Goal: Information Seeking & Learning: Compare options

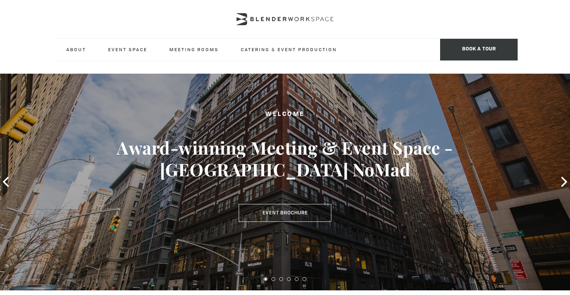
click at [380, 133] on div "Welcome Award-winning Meeting & Event Space - Madison Ave NoMad Event Brochure" at bounding box center [285, 166] width 513 height 112
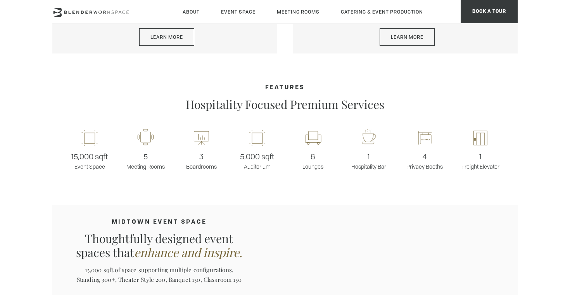
scroll to position [541, 0]
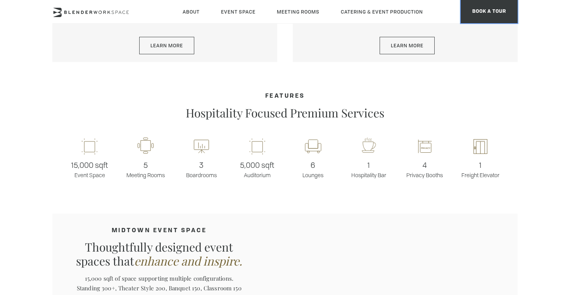
click at [511, 4] on span "BOOK A TOUR" at bounding box center [488, 11] width 57 height 23
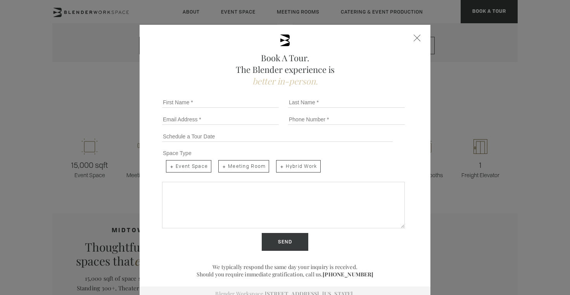
click at [96, 199] on div "Book A Tour. The Blender experience is better in-person. Team Size 1 2 3 4 5 6 …" at bounding box center [285, 147] width 570 height 295
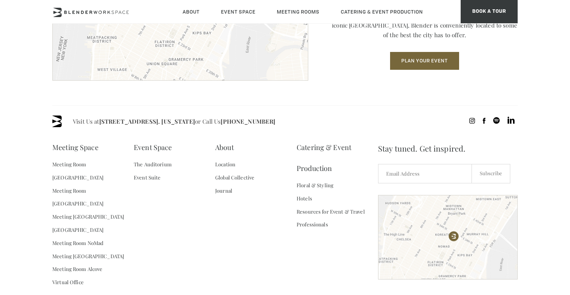
scroll to position [1154, 0]
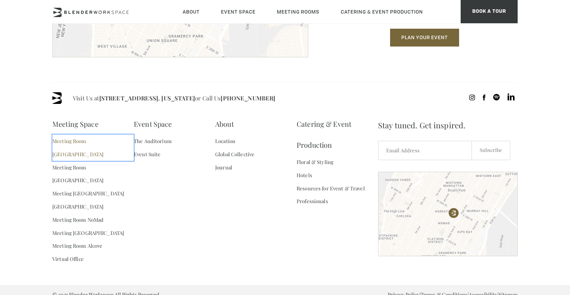
click at [93, 141] on link "Meeting Room [GEOGRAPHIC_DATA]" at bounding box center [92, 147] width 81 height 26
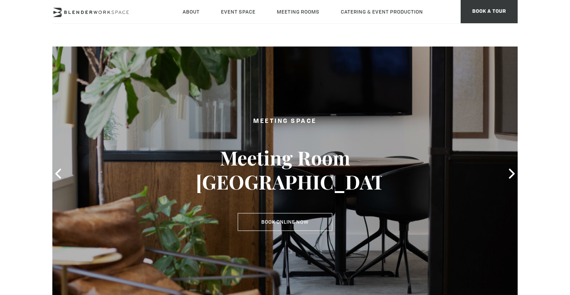
scroll to position [5, 0]
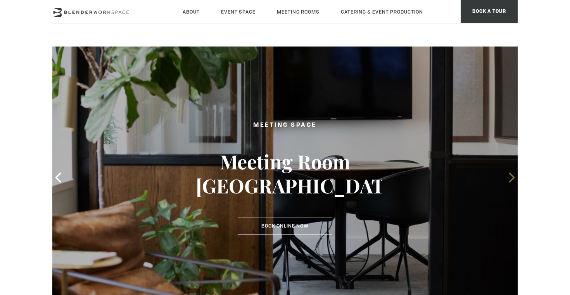
click at [511, 183] on span at bounding box center [512, 178] width 12 height 12
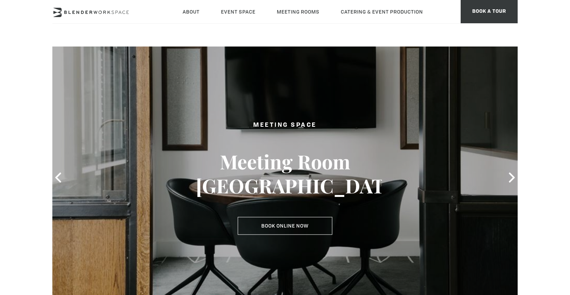
click at [510, 183] on div at bounding box center [284, 177] width 465 height 272
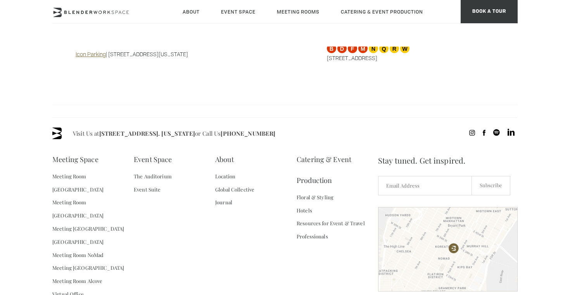
scroll to position [822, 0]
click at [99, 195] on link "Meeting Room [GEOGRAPHIC_DATA]" at bounding box center [92, 208] width 81 height 26
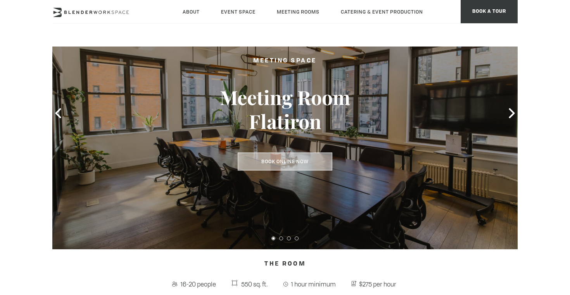
scroll to position [71, 0]
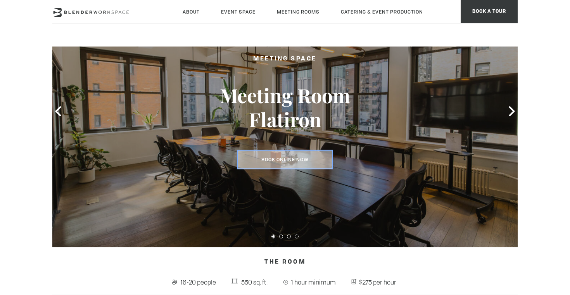
click at [291, 159] on link "Book Online Now" at bounding box center [285, 160] width 95 height 18
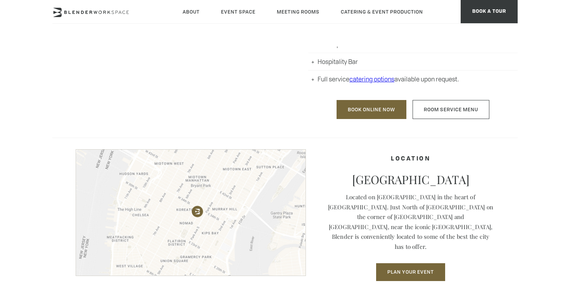
scroll to position [523, 0]
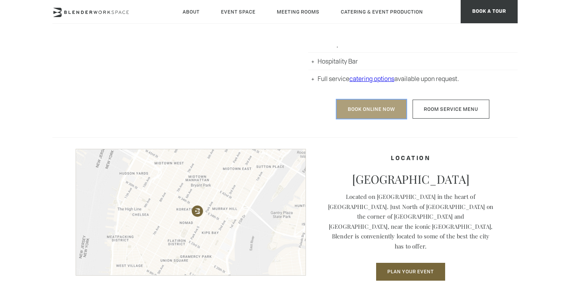
click at [372, 108] on link "Book Online Now" at bounding box center [371, 109] width 70 height 19
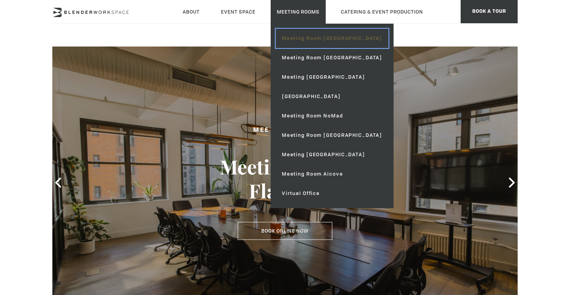
click at [310, 38] on link "Meeting Room [GEOGRAPHIC_DATA]" at bounding box center [332, 38] width 113 height 19
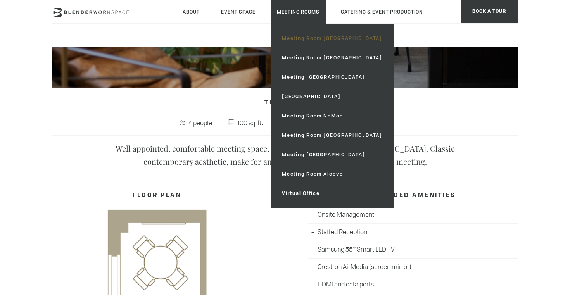
scroll to position [232, 0]
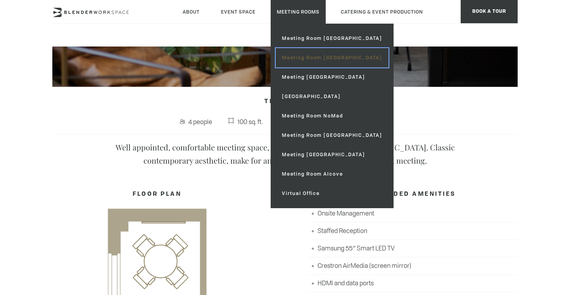
click at [305, 53] on link "Meeting Room [GEOGRAPHIC_DATA]" at bounding box center [332, 57] width 113 height 19
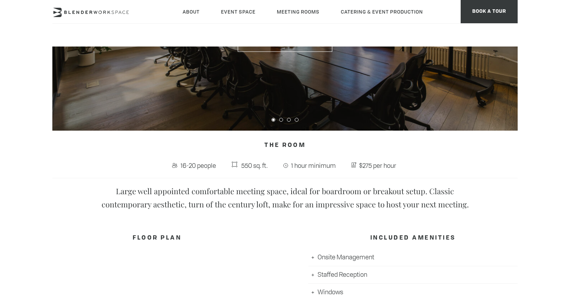
scroll to position [184, 0]
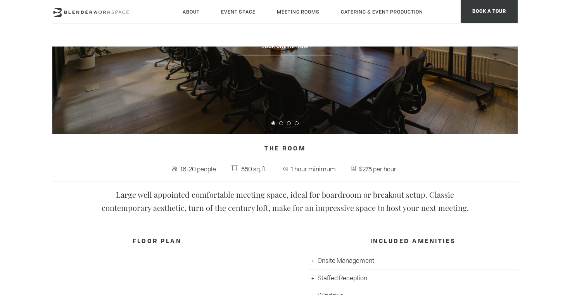
click at [283, 124] on div at bounding box center [284, 122] width 465 height 11
click at [281, 123] on button at bounding box center [281, 123] width 4 height 4
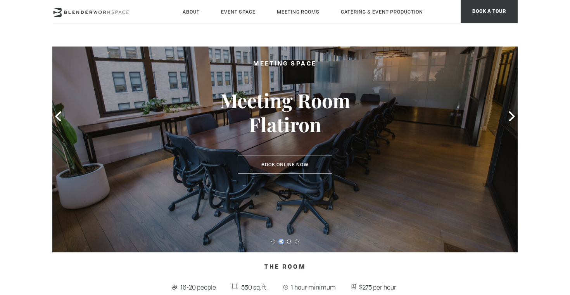
scroll to position [62, 0]
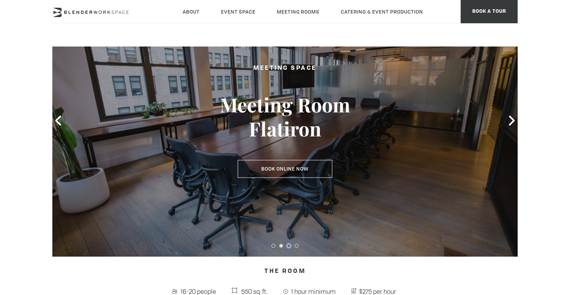
click at [288, 244] on button at bounding box center [289, 246] width 4 height 4
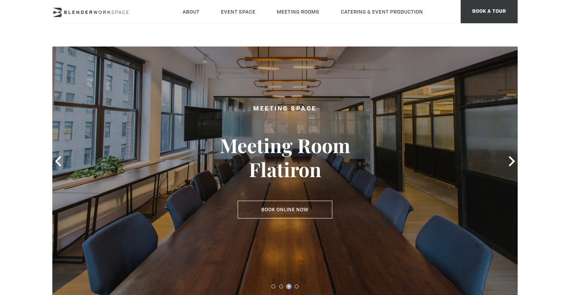
scroll to position [9, 0]
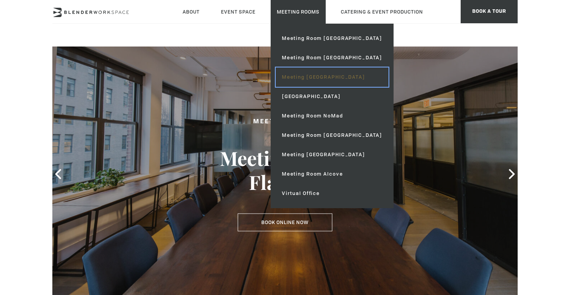
click at [306, 74] on link "Meeting [GEOGRAPHIC_DATA]" at bounding box center [332, 76] width 113 height 19
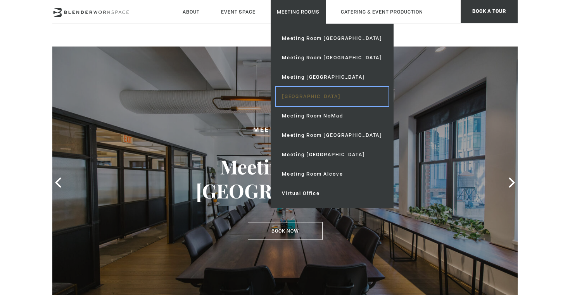
click at [313, 98] on link "[GEOGRAPHIC_DATA]" at bounding box center [332, 96] width 113 height 19
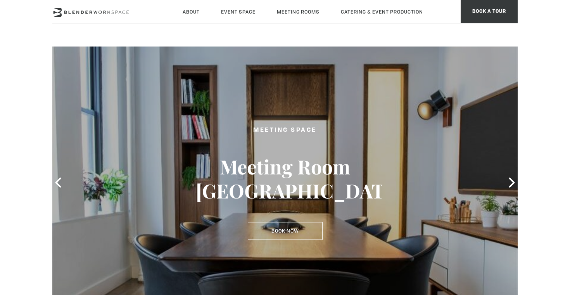
type div "[DATE]"
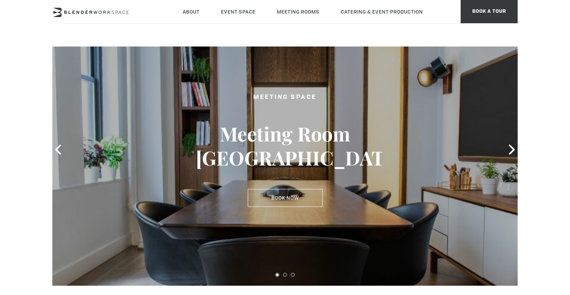
scroll to position [2, 0]
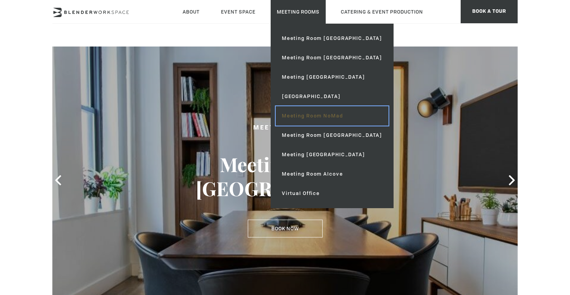
click at [314, 117] on link "Meeting Room NoMad" at bounding box center [332, 115] width 113 height 19
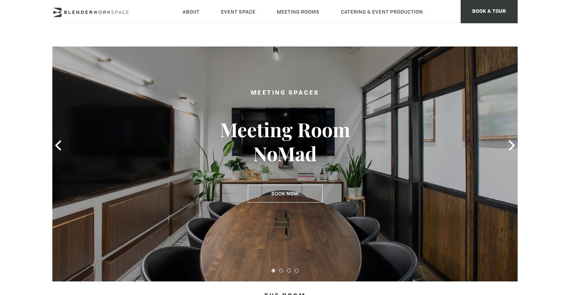
scroll to position [25, 0]
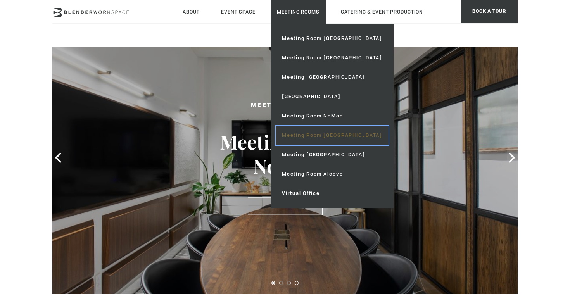
click at [312, 136] on link "Meeting Room [GEOGRAPHIC_DATA]" at bounding box center [332, 135] width 113 height 19
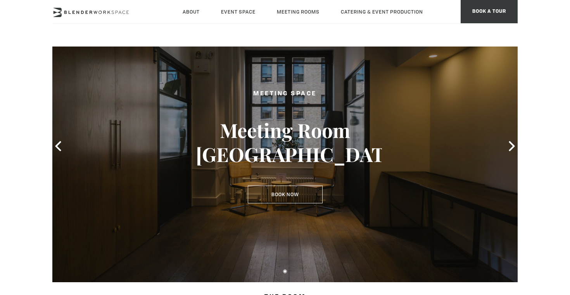
scroll to position [31, 0]
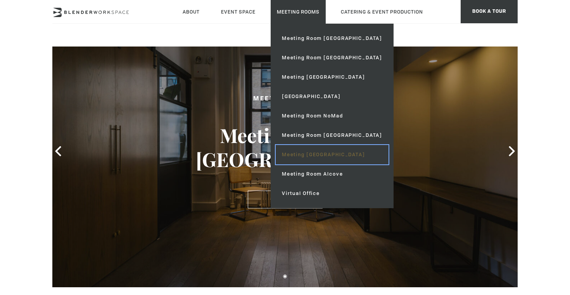
click at [310, 155] on link "Meeting [GEOGRAPHIC_DATA]" at bounding box center [332, 154] width 113 height 19
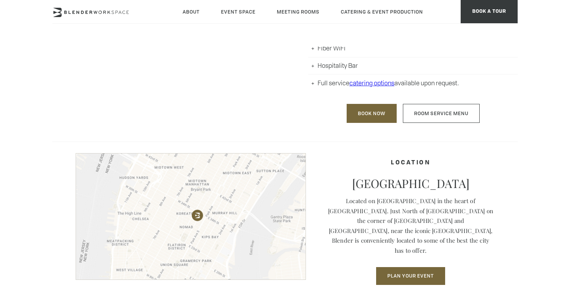
scroll to position [504, 0]
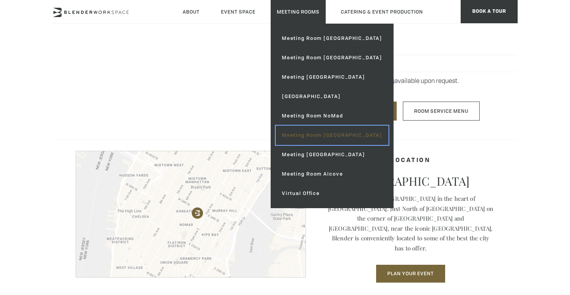
click at [303, 134] on link "Meeting Room [GEOGRAPHIC_DATA]" at bounding box center [332, 135] width 113 height 19
